Goal: Information Seeking & Learning: Find specific fact

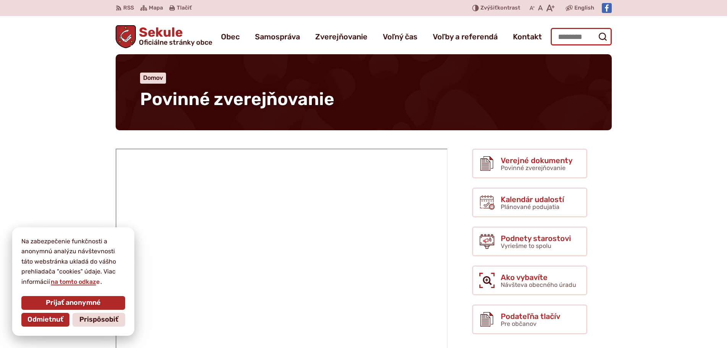
click at [546, 36] on input "Hľadať:" at bounding box center [580, 37] width 61 height 18
type input "**********"
click at [546, 30] on button "Odoslať vyhľadávací formulár" at bounding box center [602, 37] width 14 height 14
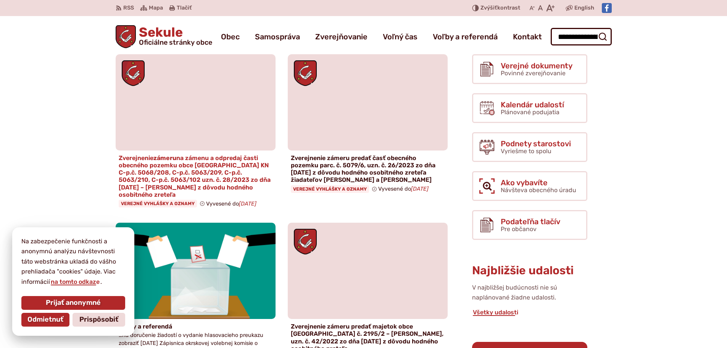
click at [218, 166] on h4 "Zverejnenie zámeru na zámenu a odpredaj časti obecného pozemku obce Sekule KN C…" at bounding box center [196, 176] width 154 height 44
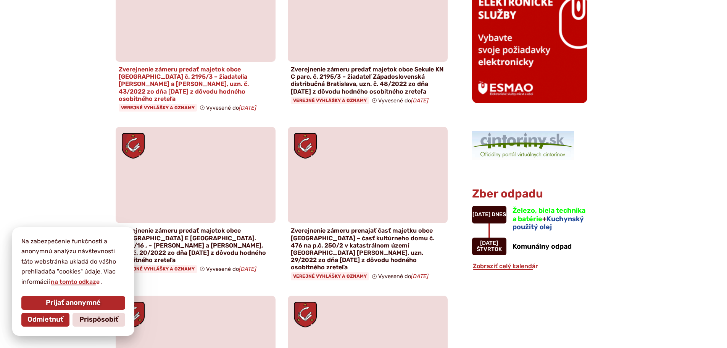
scroll to position [420, 0]
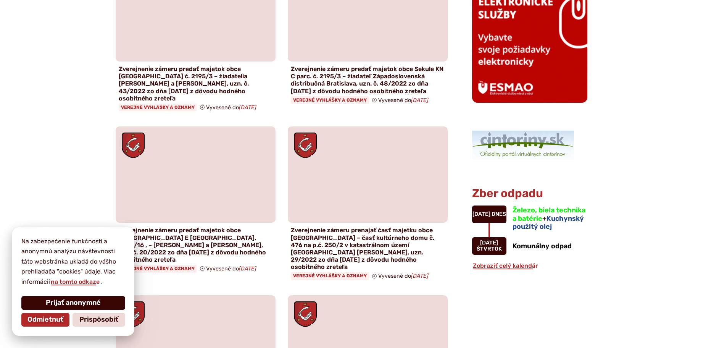
click at [54, 303] on span "Prijať anonymné" at bounding box center [73, 302] width 55 height 8
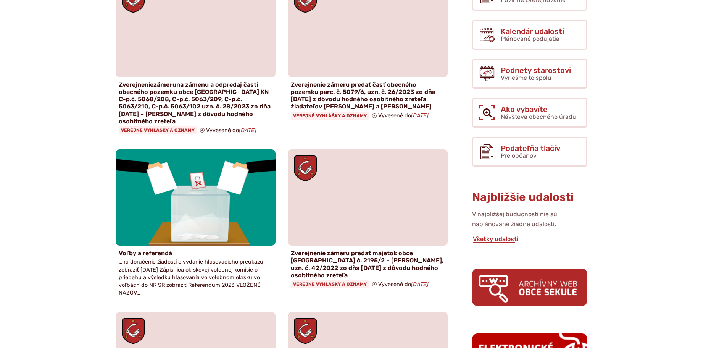
scroll to position [0, 0]
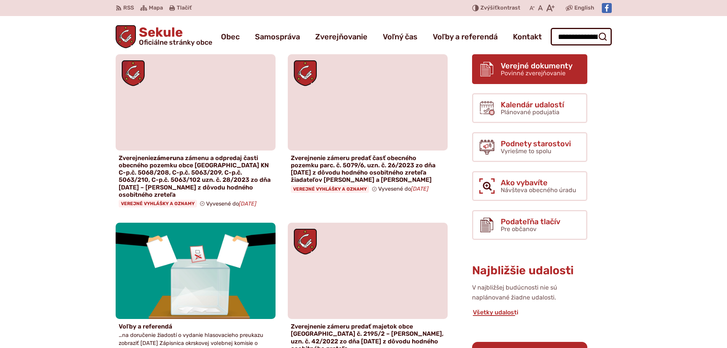
click at [503, 73] on span "Povinné zverejňovanie" at bounding box center [532, 72] width 65 height 7
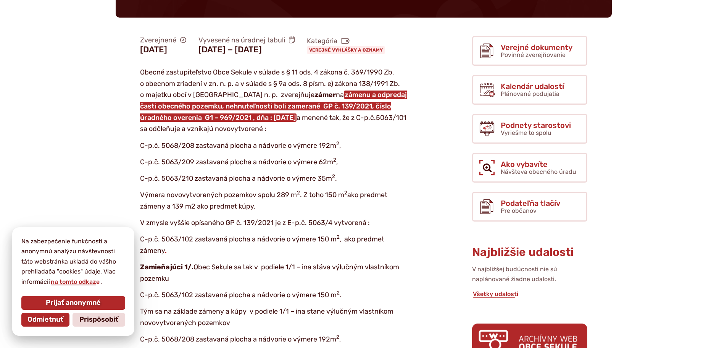
scroll to position [229, 0]
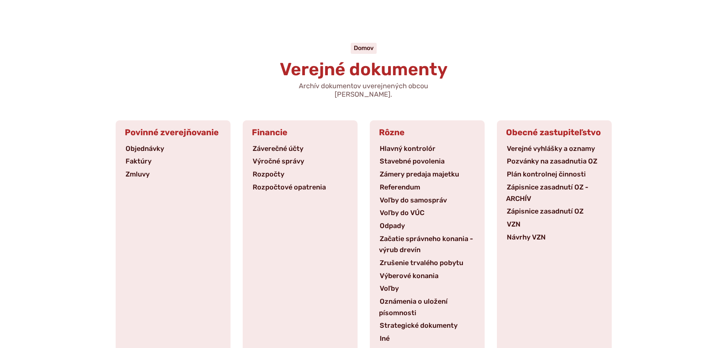
scroll to position [38, 0]
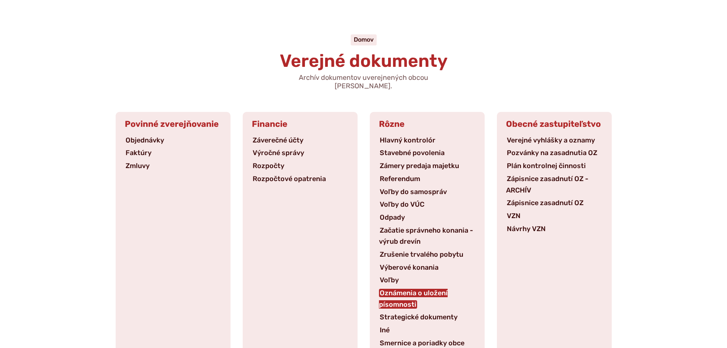
click at [399, 288] on link "Oznámenia o uložení písomnosti" at bounding box center [413, 298] width 69 height 20
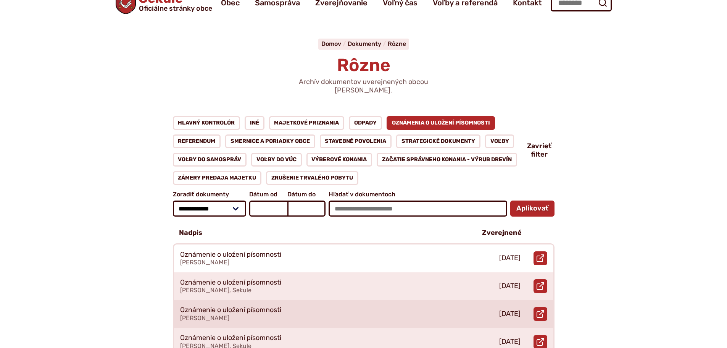
scroll to position [76, 0]
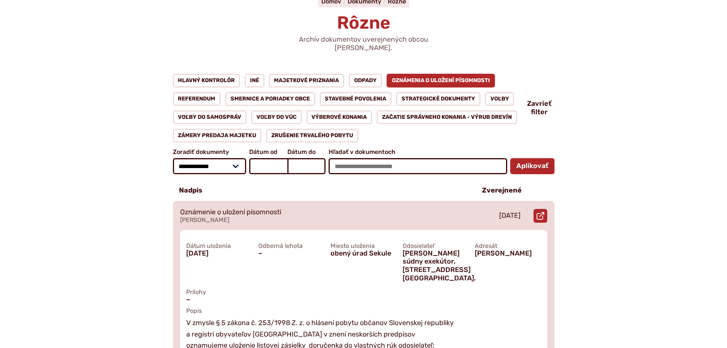
click at [512, 211] on p "[DATE]" at bounding box center [509, 215] width 21 height 8
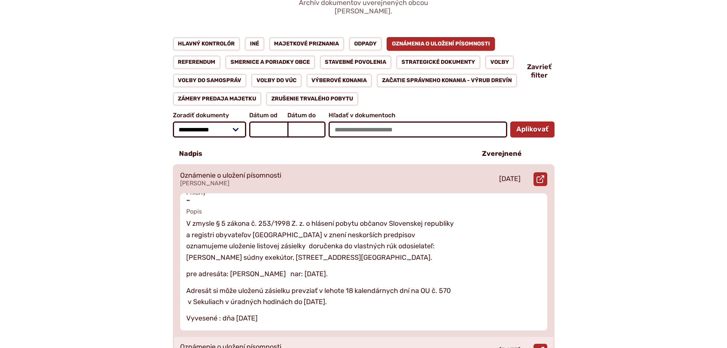
scroll to position [114, 0]
